Goal: Task Accomplishment & Management: Use online tool/utility

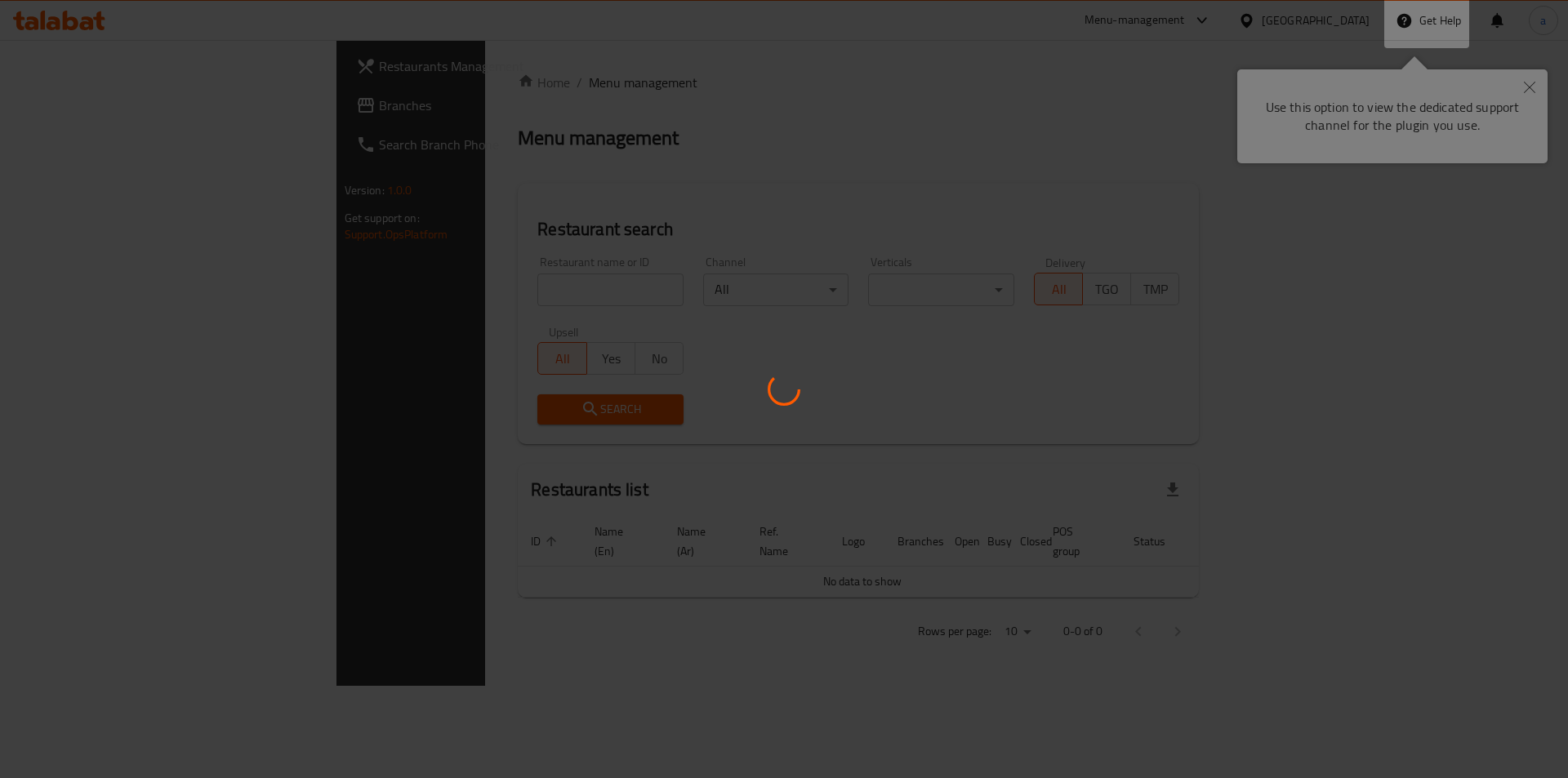
click at [1532, 82] on div at bounding box center [784, 389] width 1568 height 778
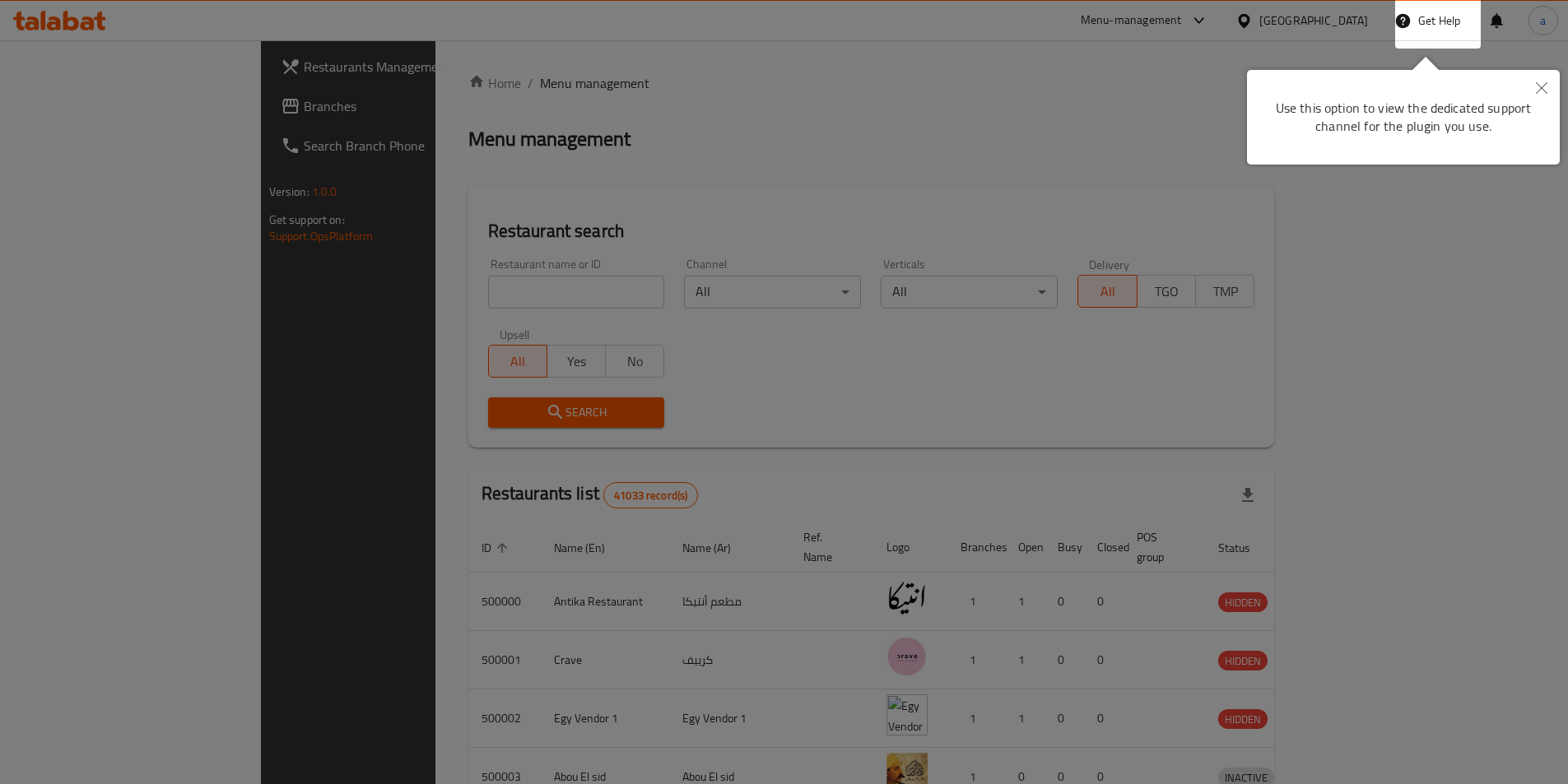
click at [1544, 83] on icon "Close" at bounding box center [1541, 88] width 12 height 12
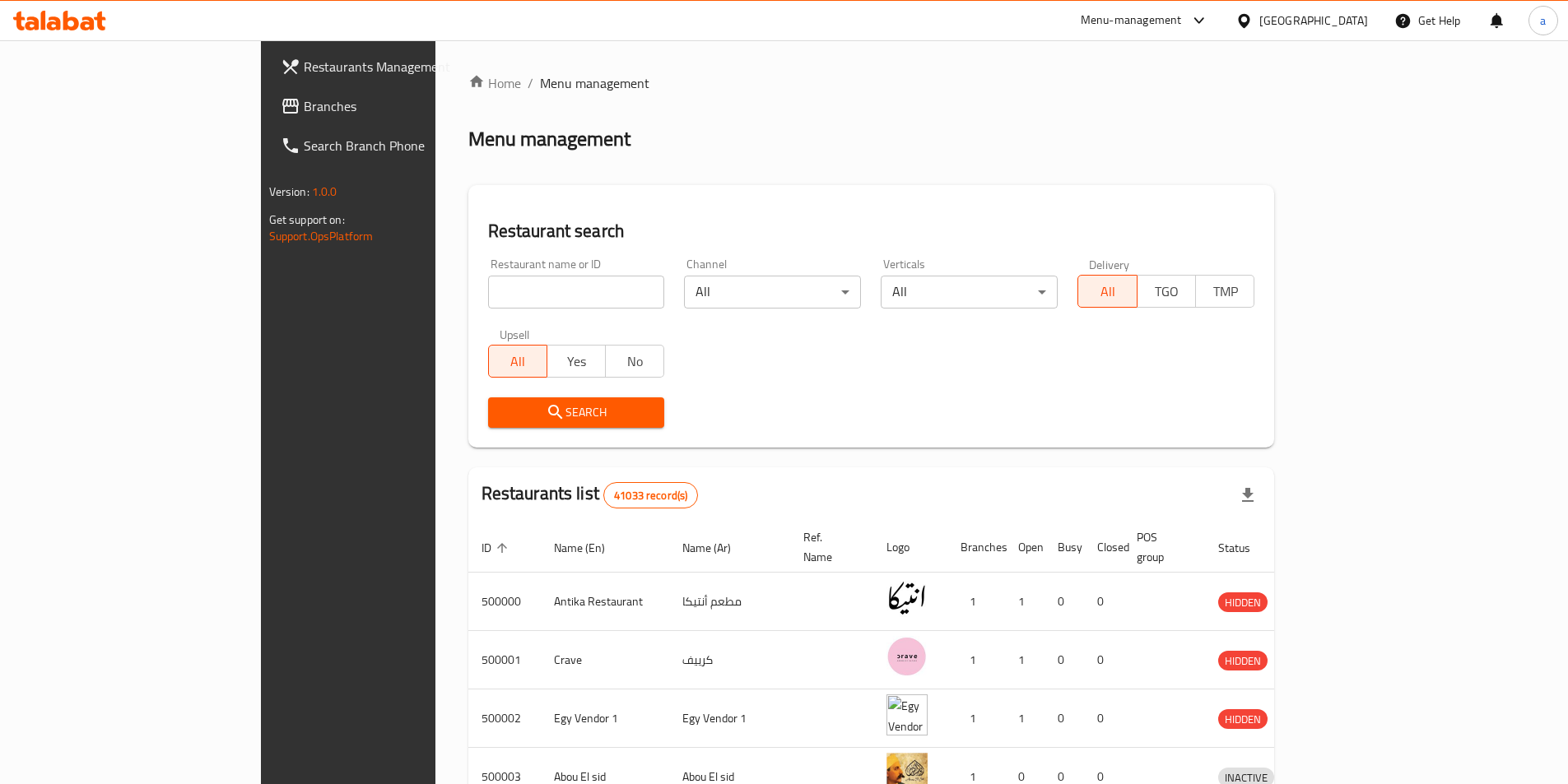
click at [1350, 28] on div "[GEOGRAPHIC_DATA]" at bounding box center [1313, 21] width 109 height 18
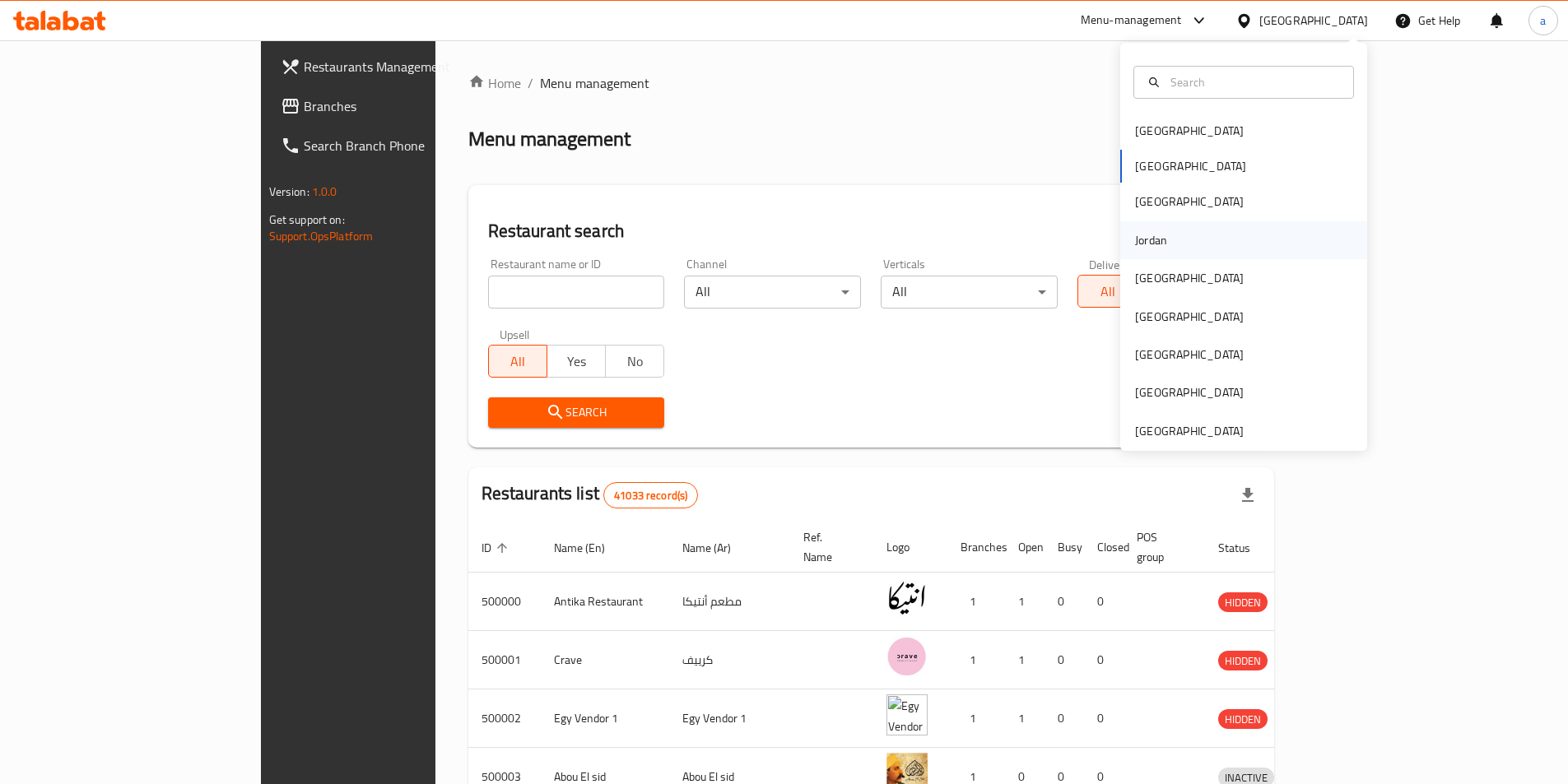
click at [1158, 245] on div "Jordan" at bounding box center [1150, 240] width 58 height 38
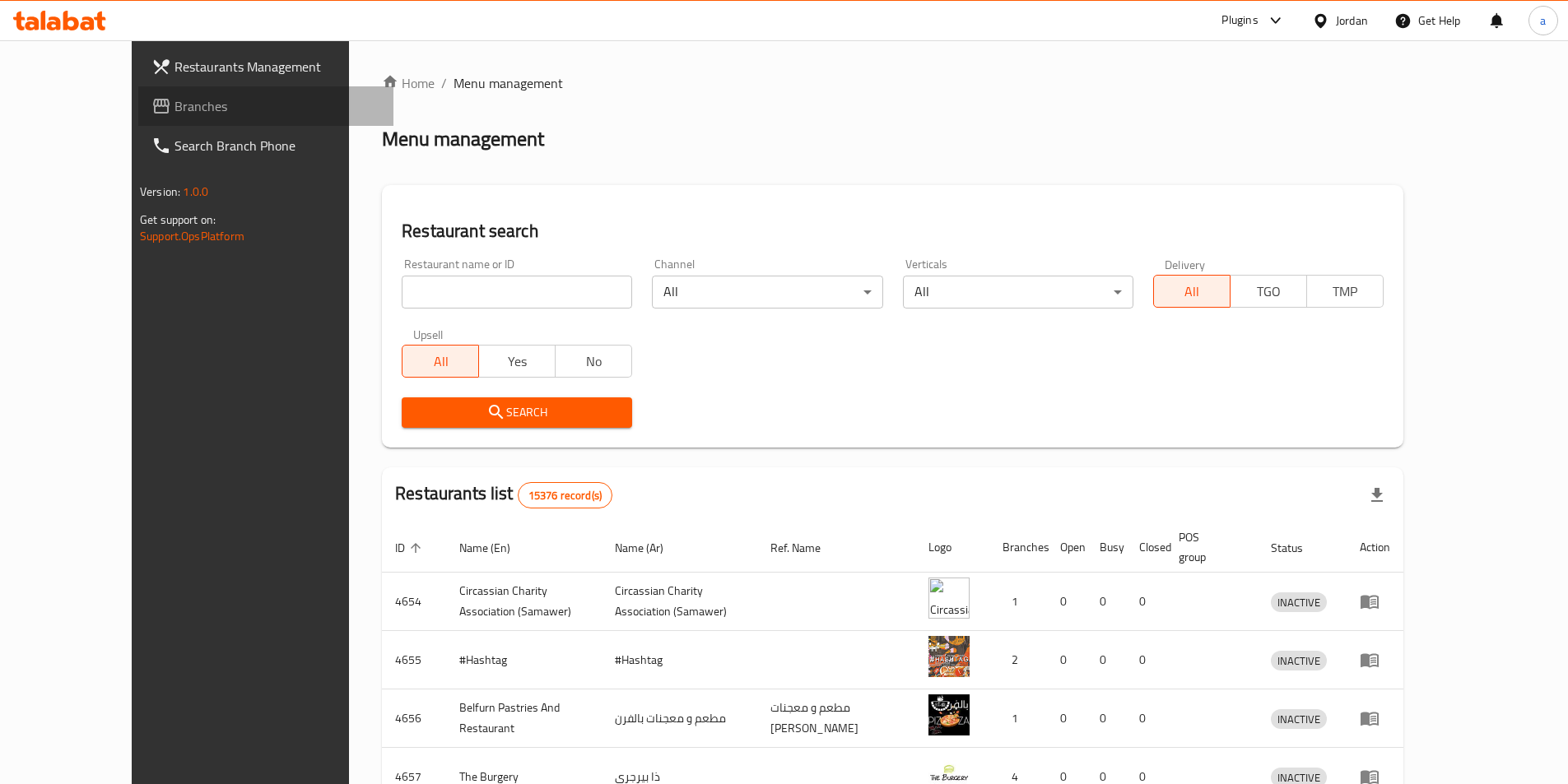
click at [174, 111] on span "Branches" at bounding box center [277, 106] width 206 height 20
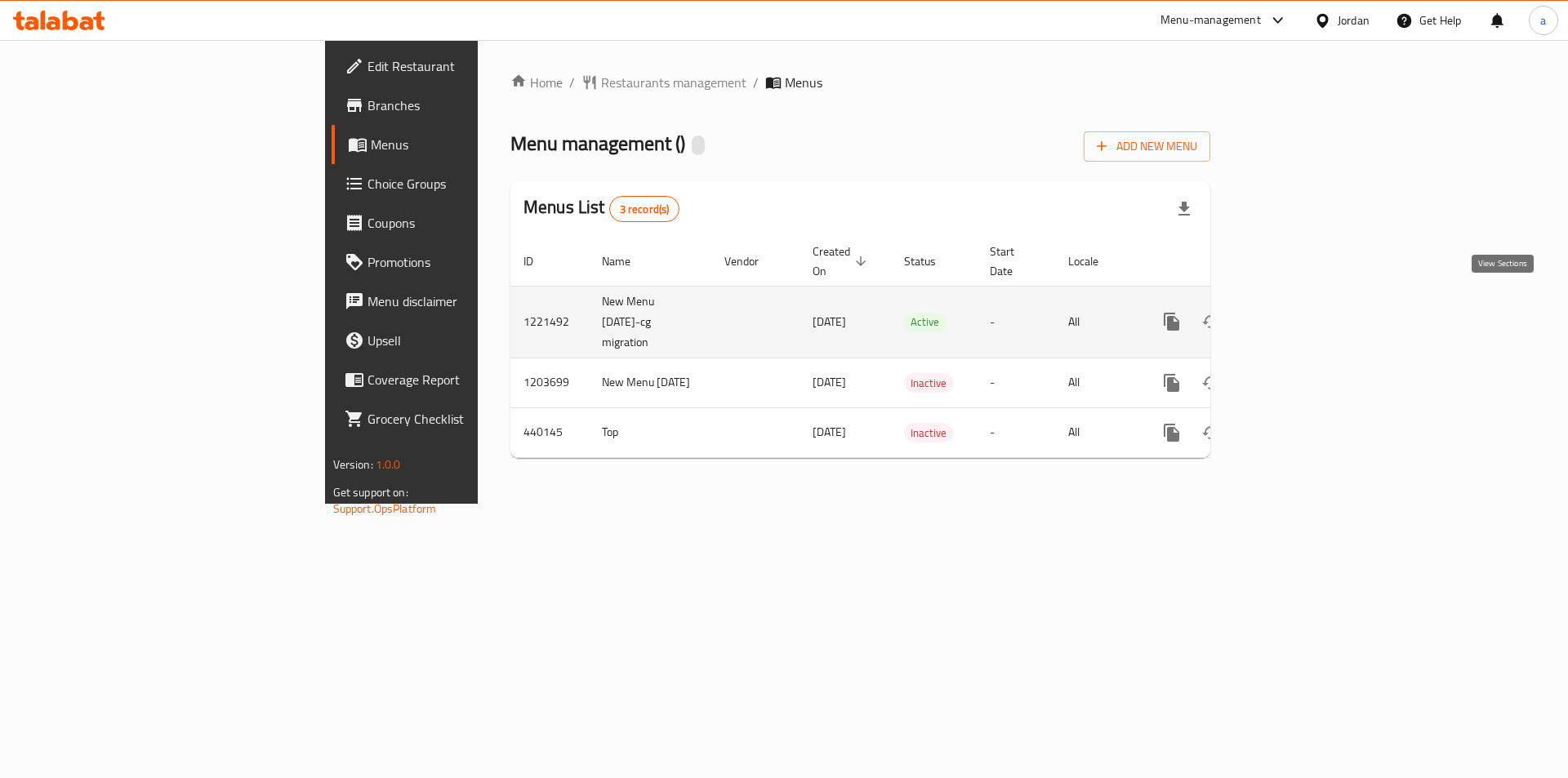
click at [1300, 313] on icon "enhanced table" at bounding box center [1290, 322] width 20 height 20
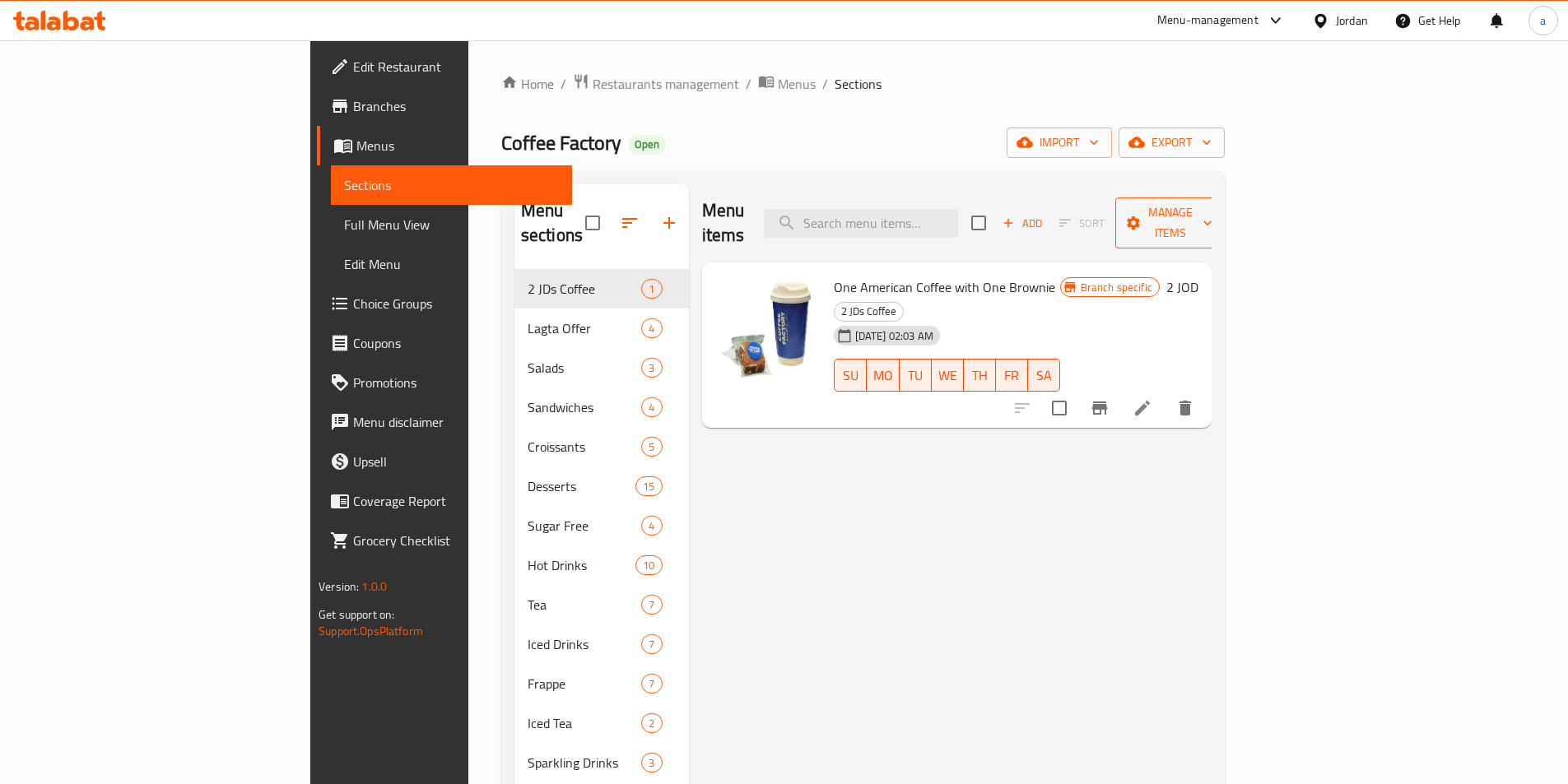
click at [1212, 217] on span "Manage items" at bounding box center [1169, 223] width 84 height 41
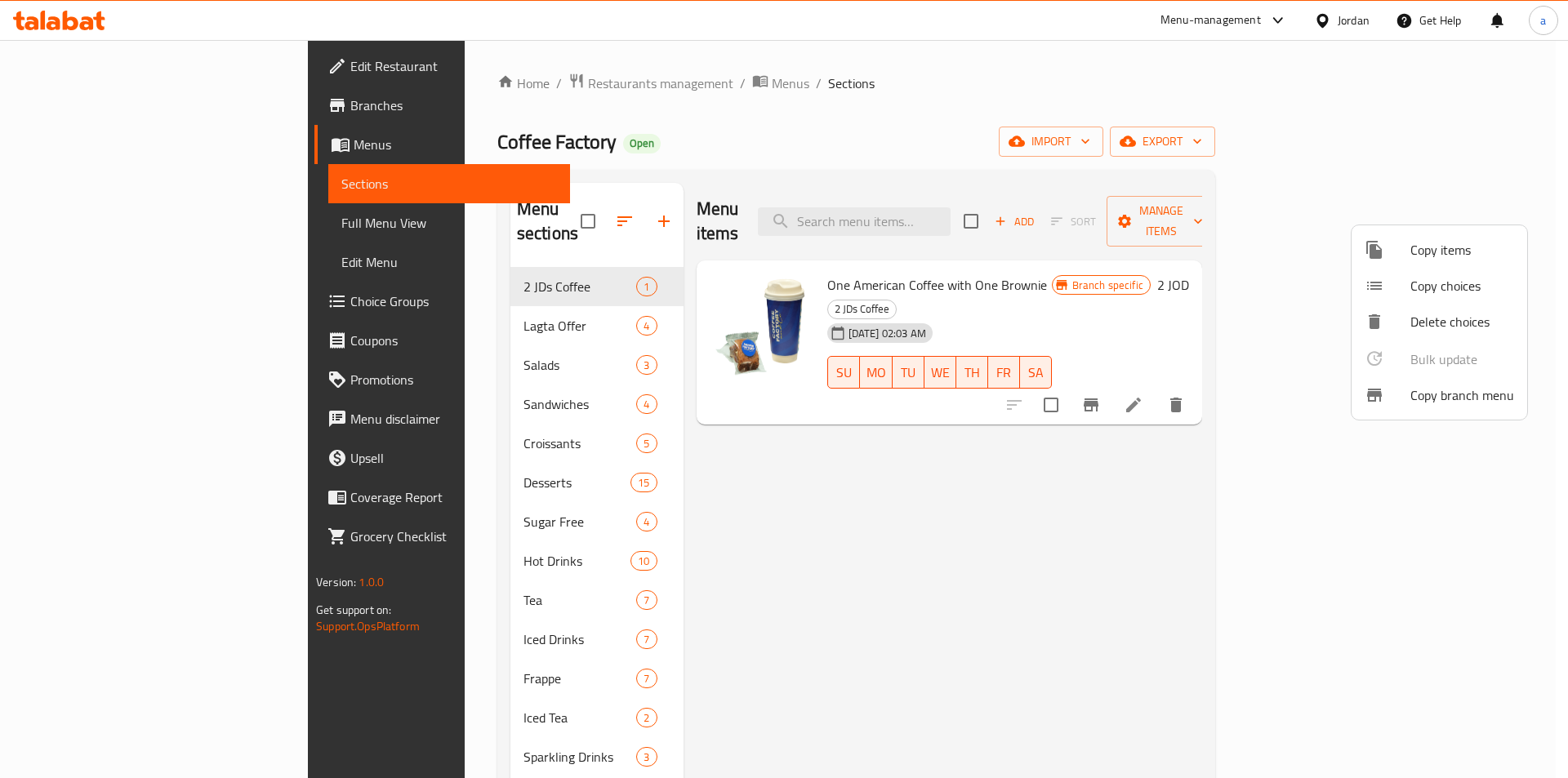
click at [1457, 386] on span "Copy branch menu" at bounding box center [1463, 396] width 103 height 20
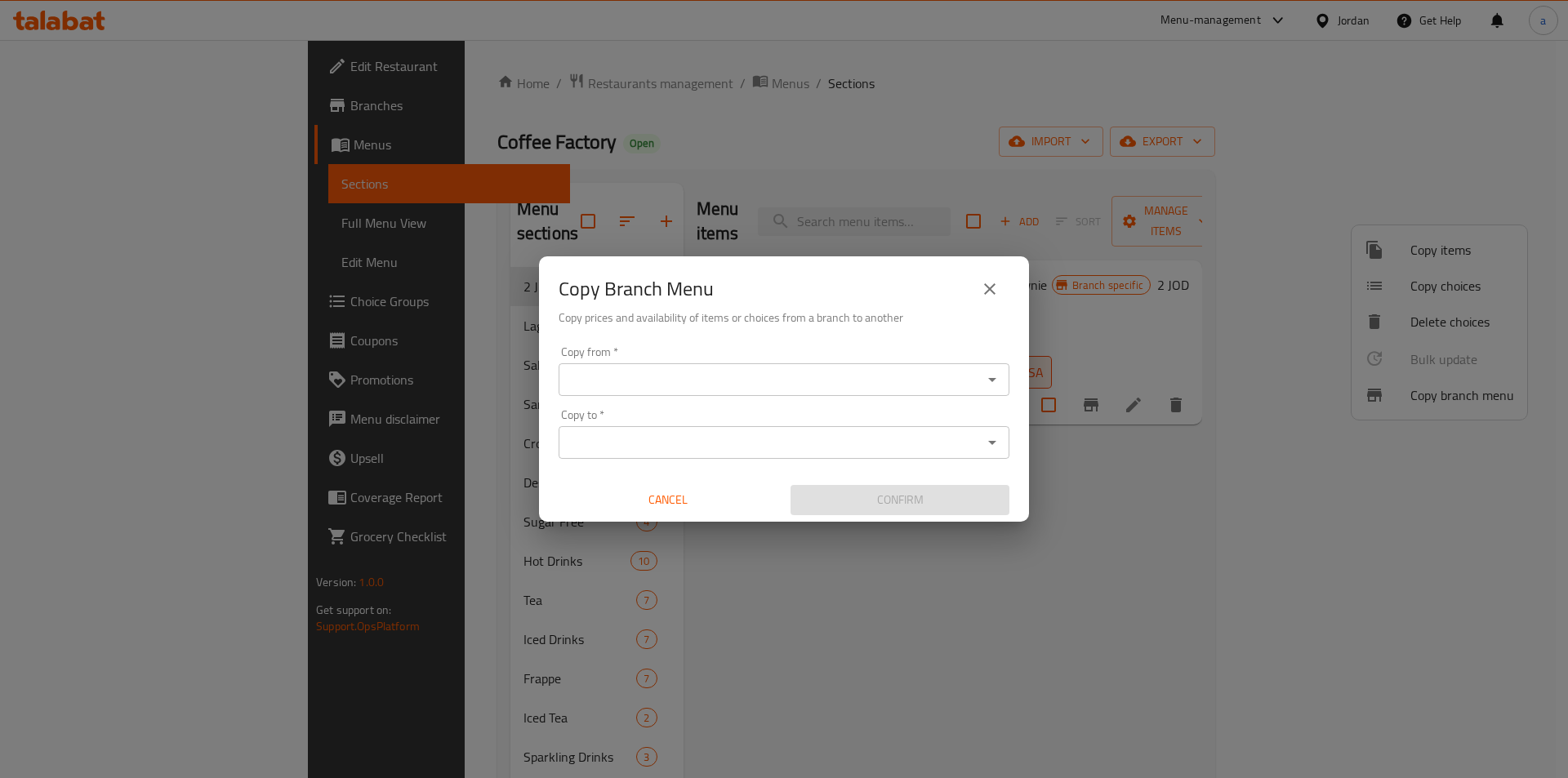
click at [770, 388] on input "Copy from   *" at bounding box center [770, 380] width 415 height 23
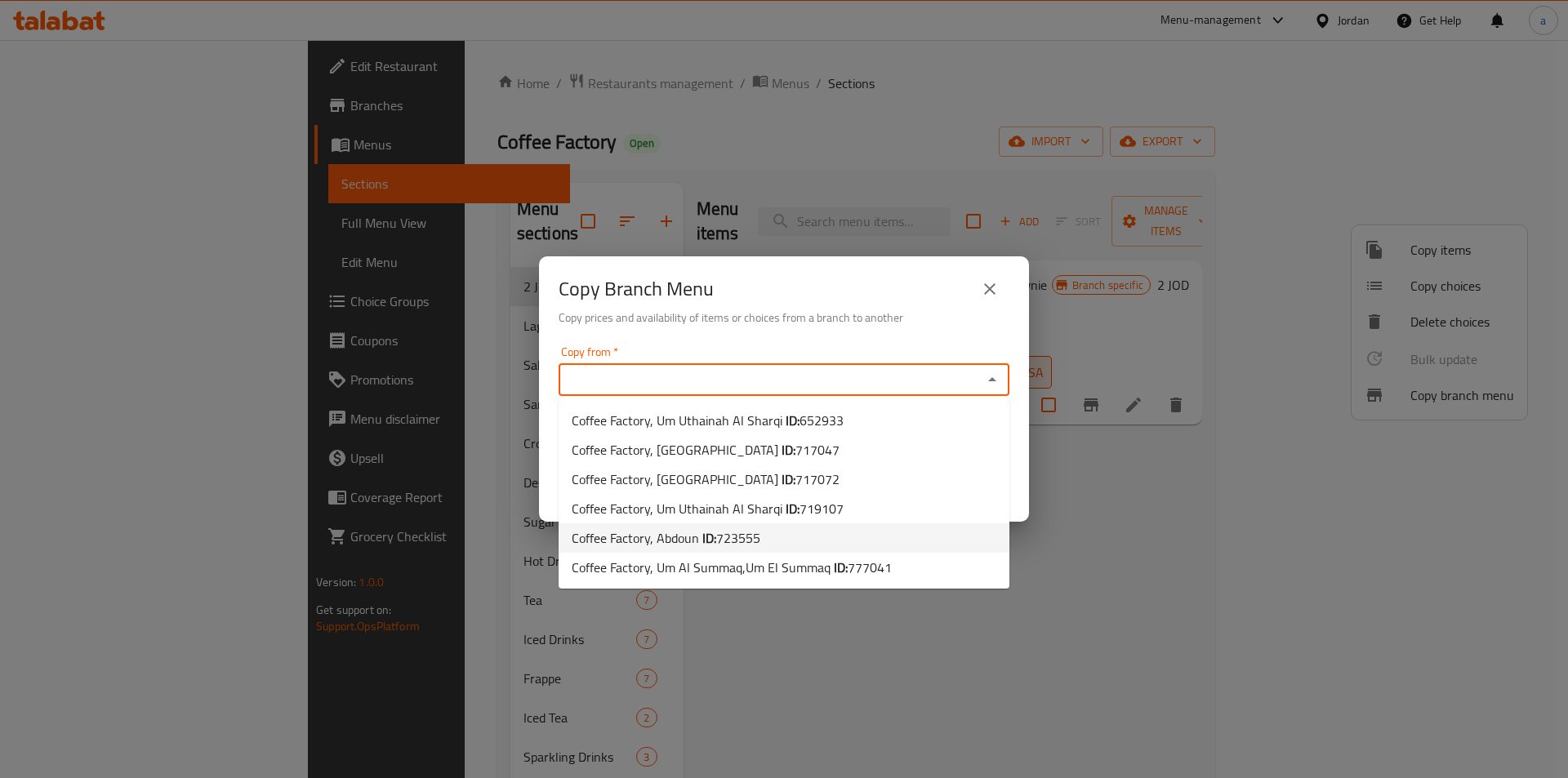
click at [752, 551] on li "Coffee Factory, Abdoun ID: 723555" at bounding box center [784, 537] width 451 height 29
type input "Coffee Factory, Abdoun"
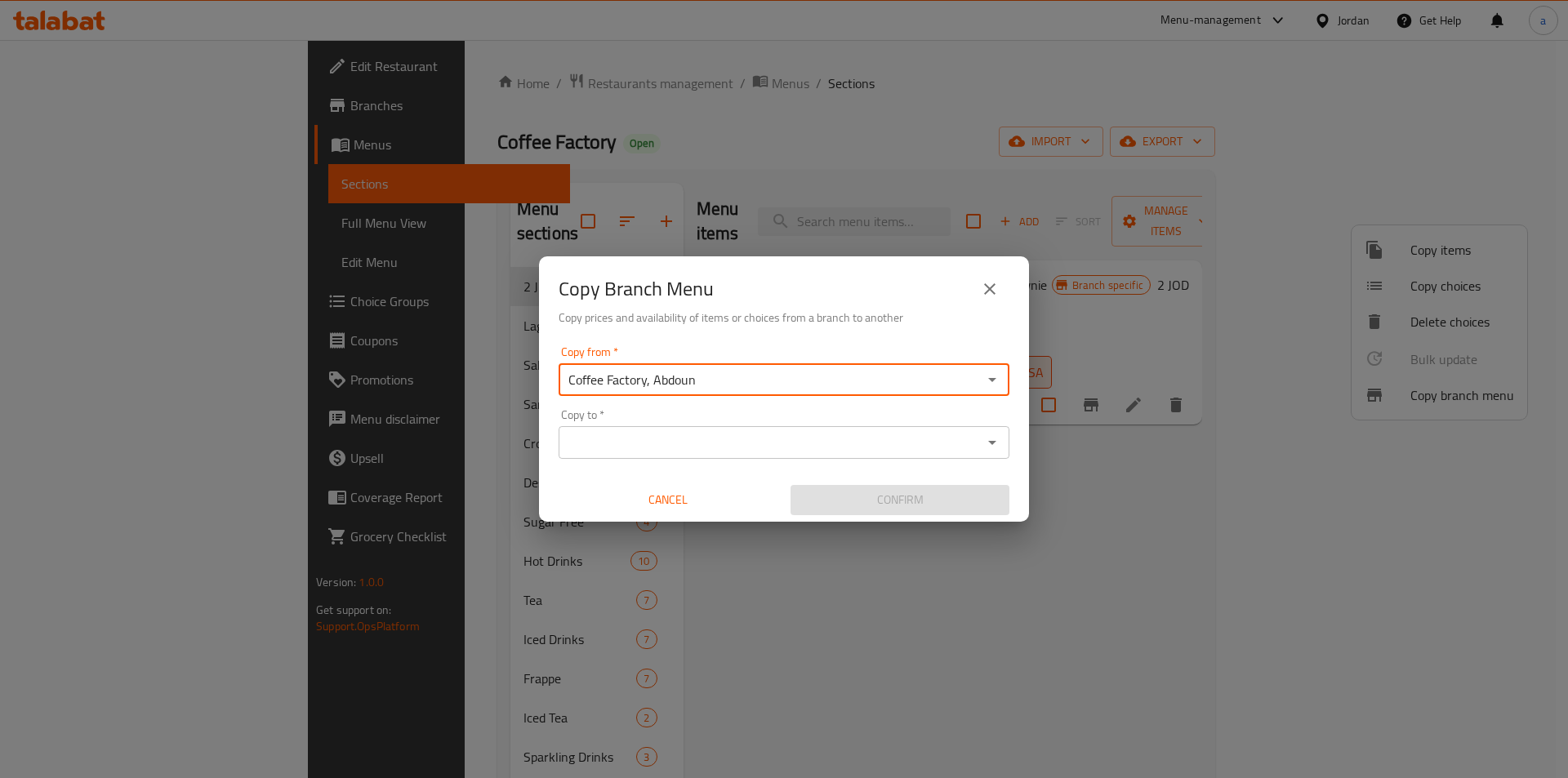
click at [776, 454] on input "Copy to   *" at bounding box center [770, 443] width 415 height 23
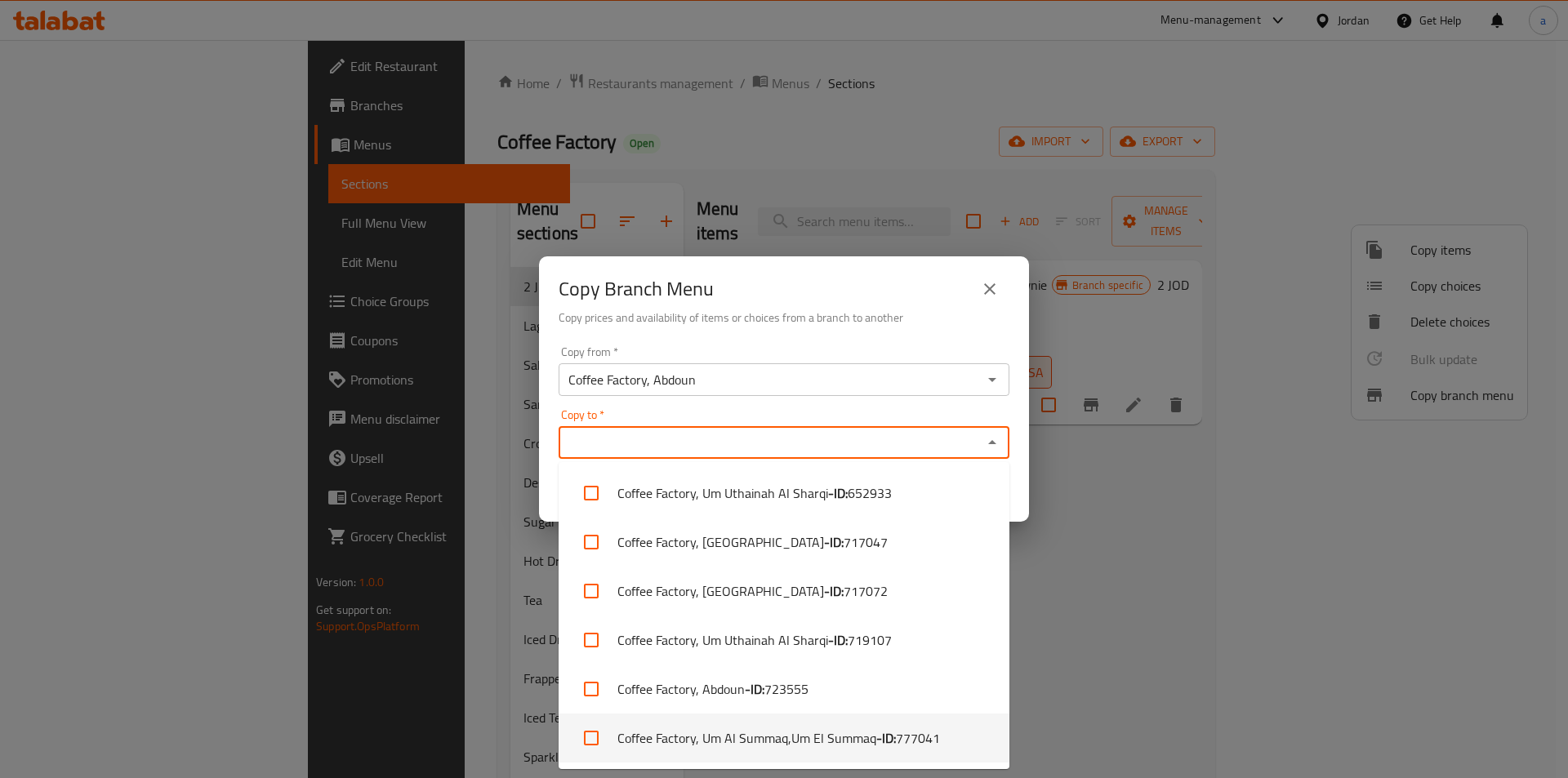
click at [975, 743] on li "Coffee Factory, Um Al Summaq,Um El Summaq - ID: 777041" at bounding box center [784, 738] width 451 height 49
checkbox input "true"
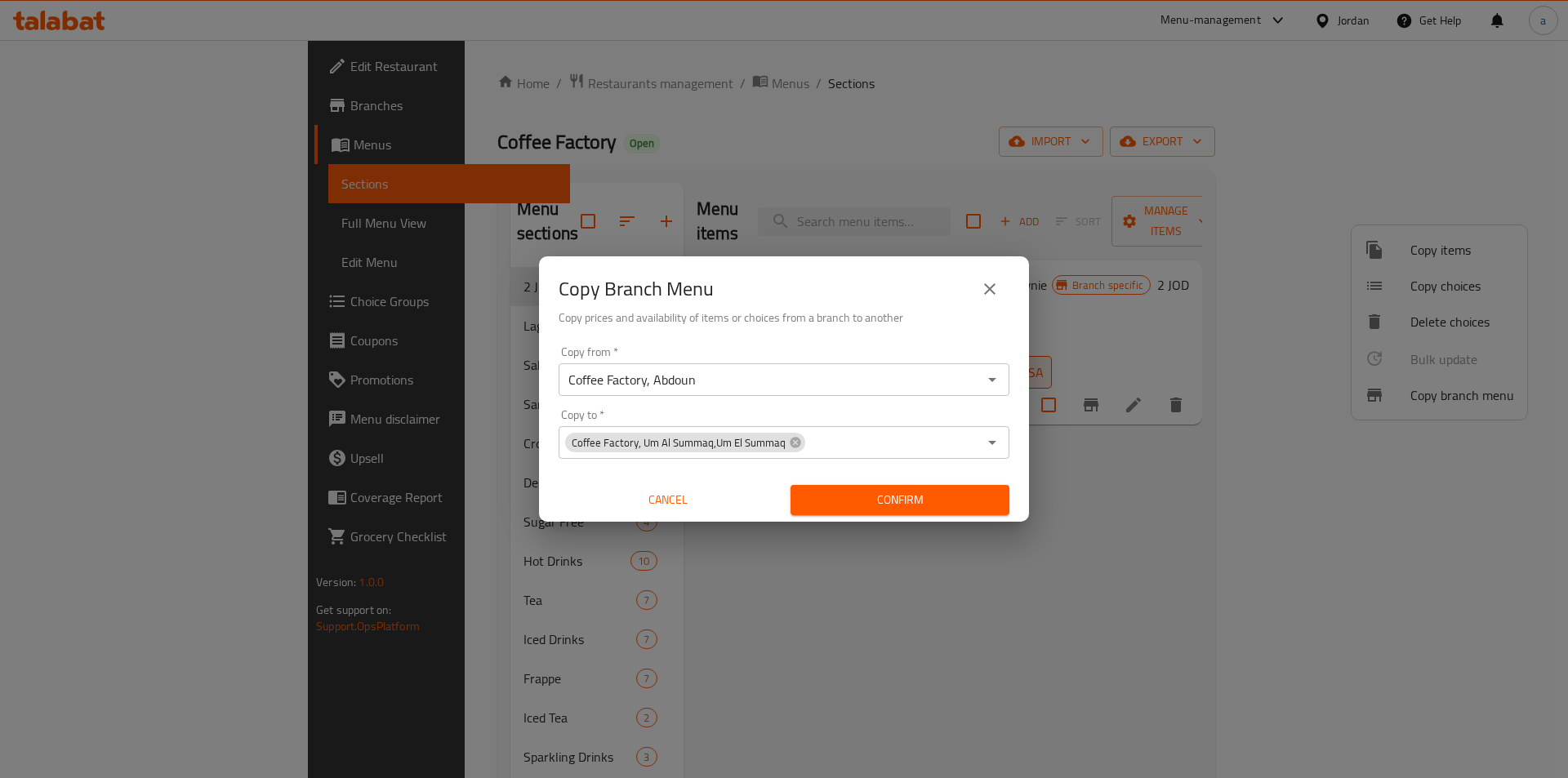
click at [1088, 624] on div "Copy Branch Menu Copy prices and availability of items or choices from a branch…" at bounding box center [784, 389] width 1568 height 778
click at [961, 500] on span "Confirm" at bounding box center [900, 500] width 193 height 20
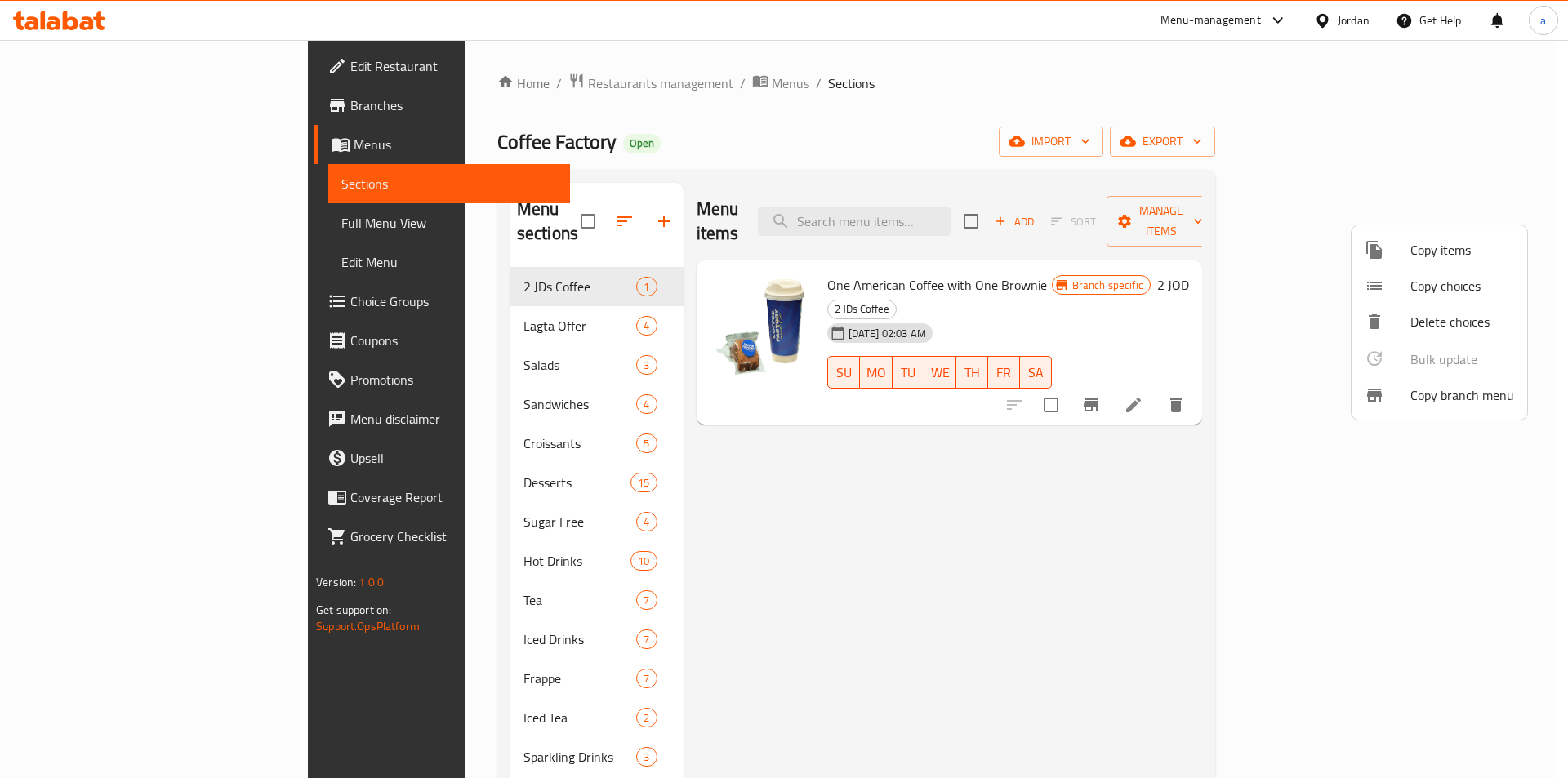
click at [895, 545] on div at bounding box center [784, 389] width 1568 height 778
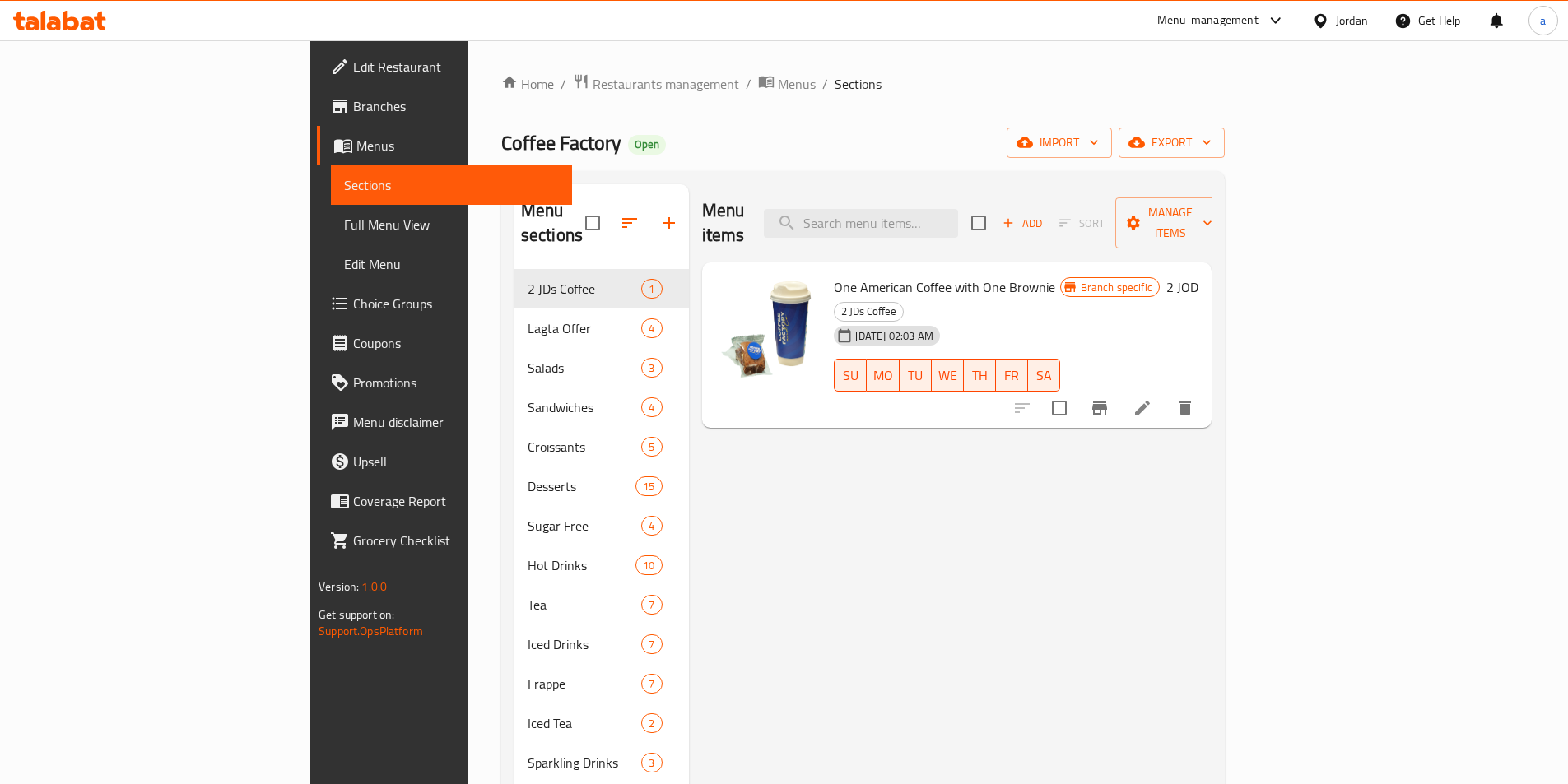
click at [353, 96] on span "Branches" at bounding box center [455, 106] width 206 height 20
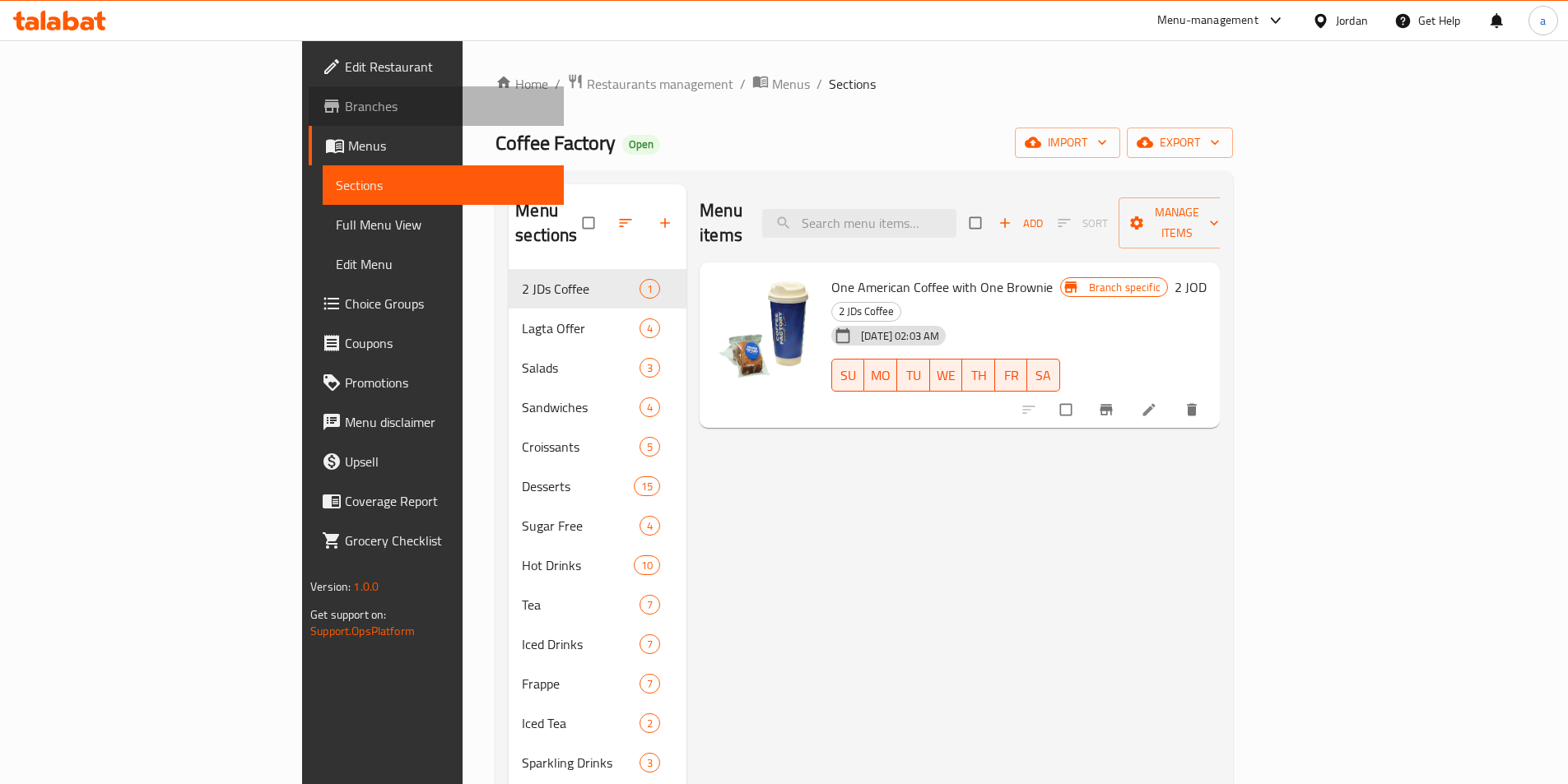
click at [345, 110] on span "Branches" at bounding box center [447, 106] width 206 height 20
